Goal: Transaction & Acquisition: Purchase product/service

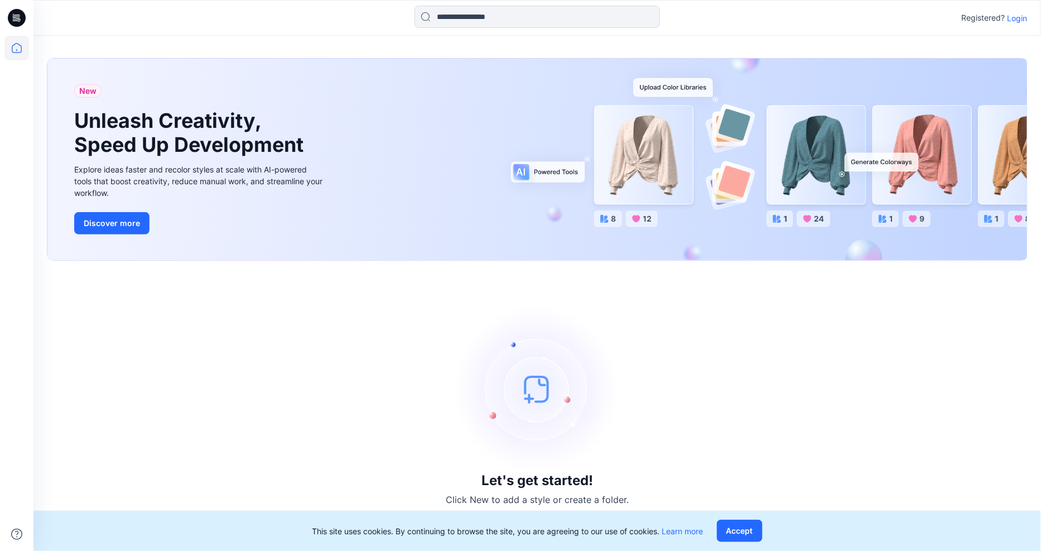
click at [1014, 17] on p "Login" at bounding box center [1018, 18] width 20 height 12
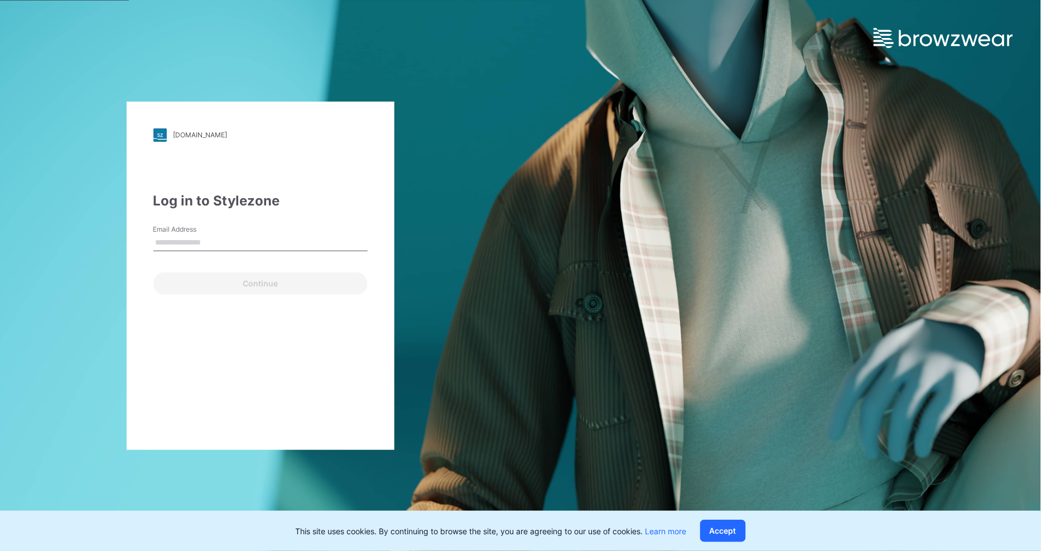
type input "**********"
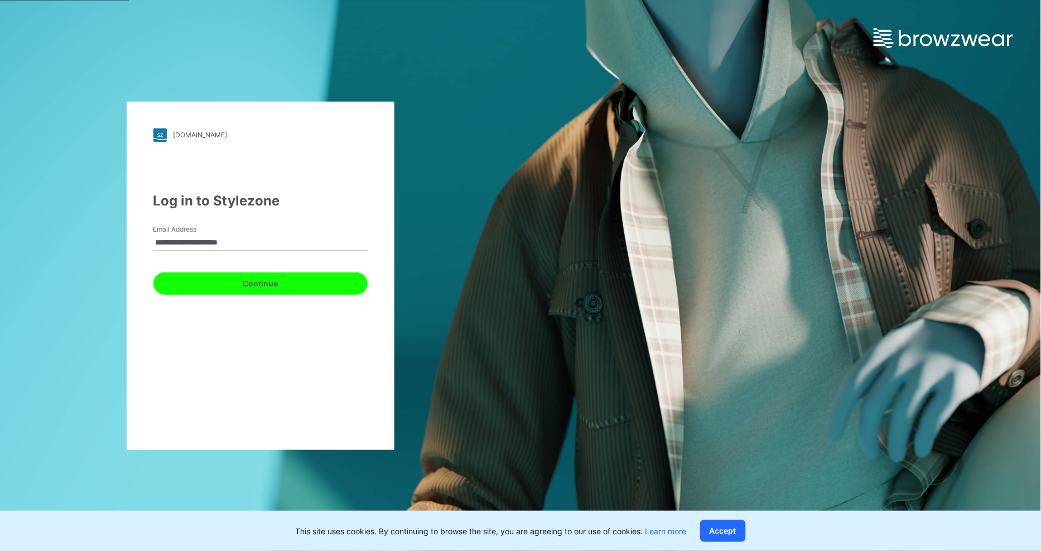
click at [261, 280] on button "Continue" at bounding box center [260, 283] width 214 height 22
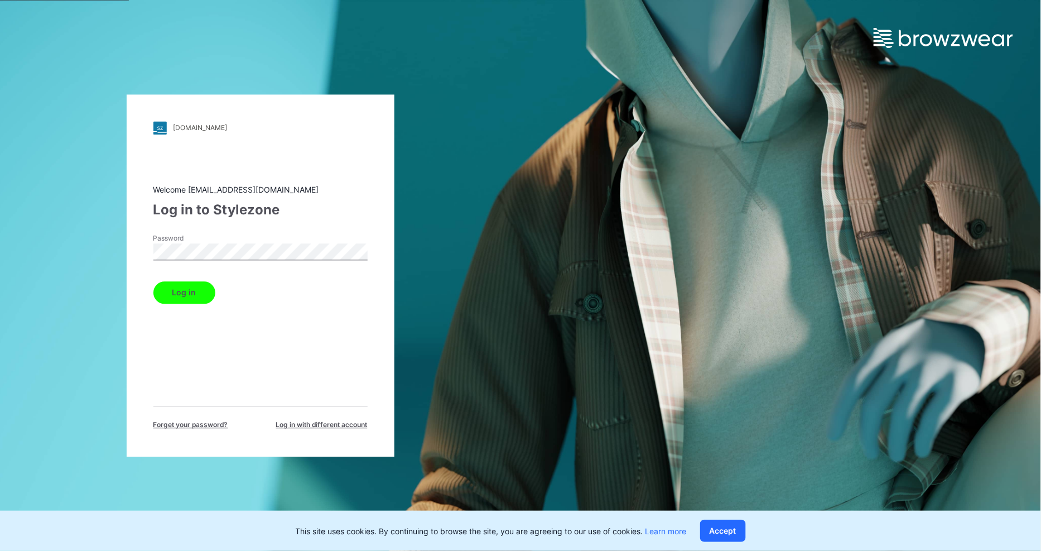
click at [176, 287] on button "Log in" at bounding box center [184, 292] width 62 height 22
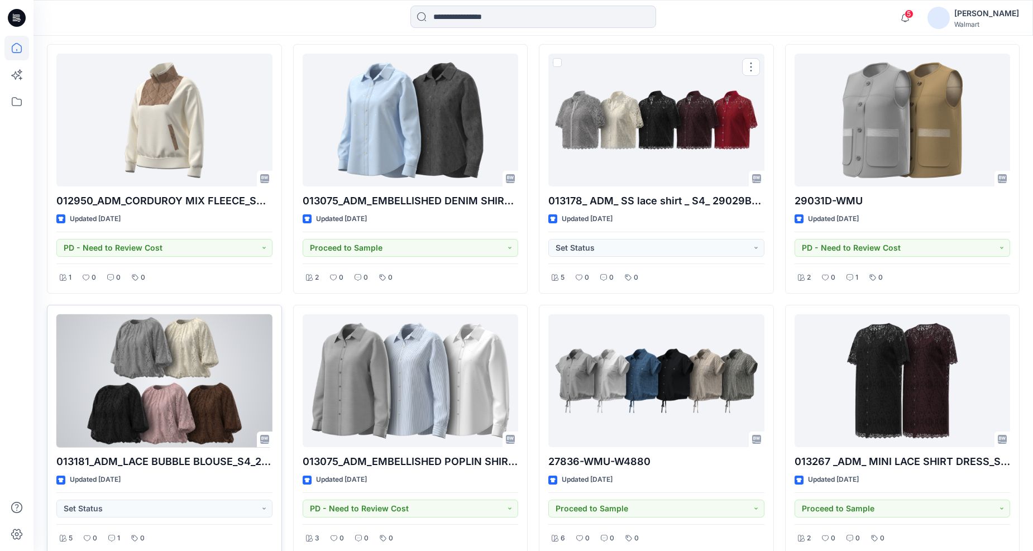
scroll to position [6135, 0]
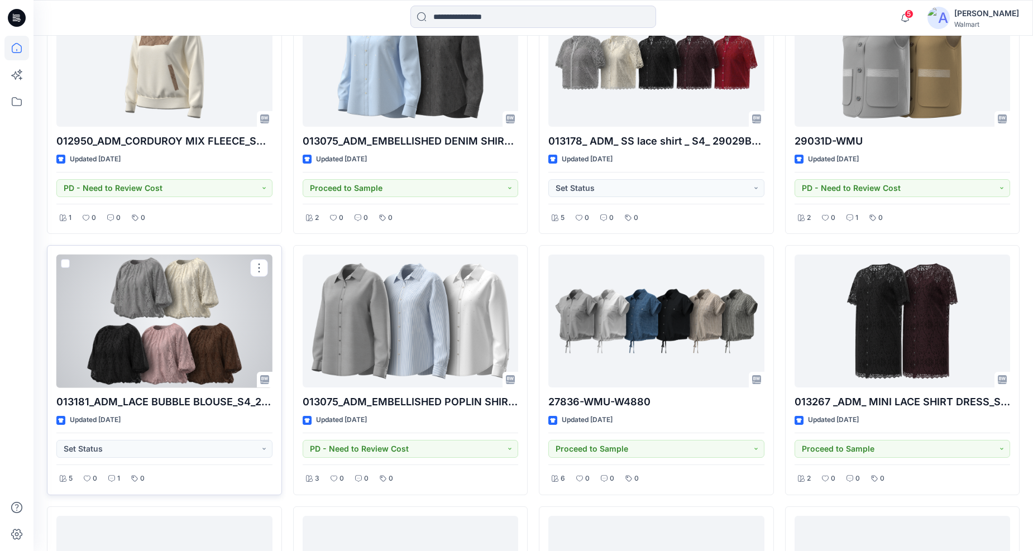
click at [176, 380] on div at bounding box center [164, 321] width 216 height 133
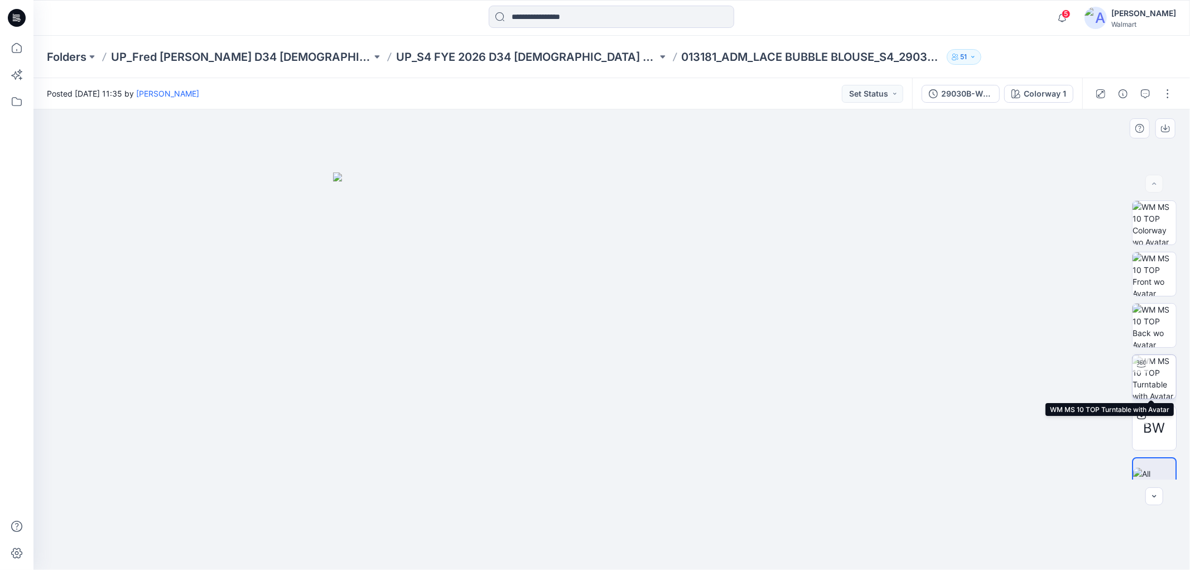
click at [1041, 367] on img at bounding box center [1155, 377] width 44 height 44
